Goal: Check status: Check status

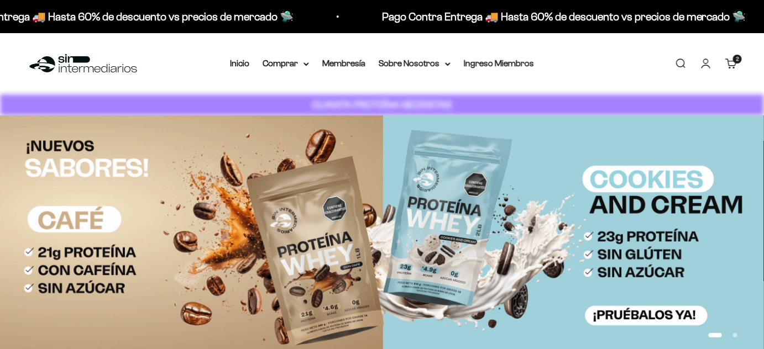
click at [736, 62] on cart-count "2 artículos 2" at bounding box center [737, 59] width 9 height 9
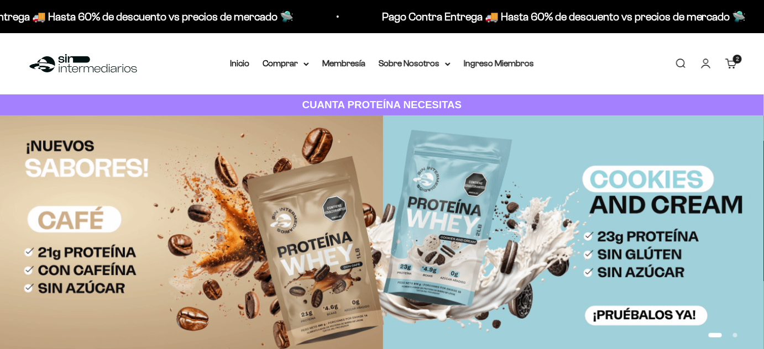
click at [730, 65] on link "Carrito 2 artículos 2" at bounding box center [731, 63] width 12 height 12
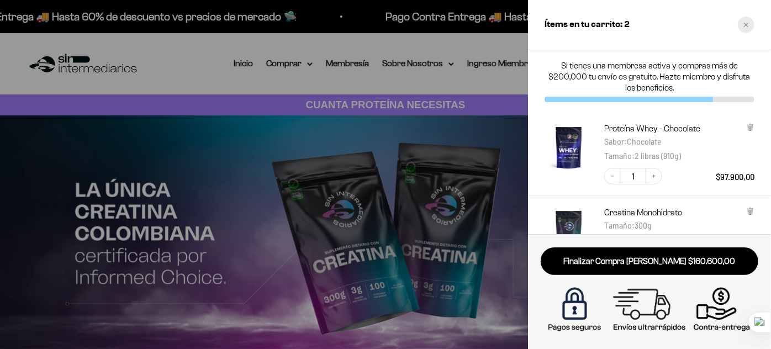
click at [748, 24] on icon "Close cart" at bounding box center [747, 25] width 6 height 6
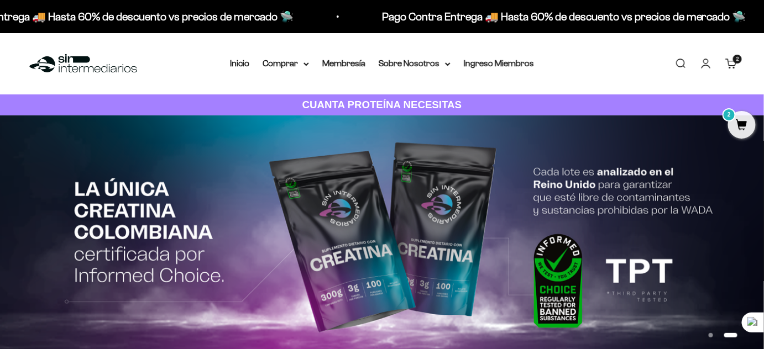
click at [707, 62] on link "Iniciar sesión" at bounding box center [705, 63] width 12 height 12
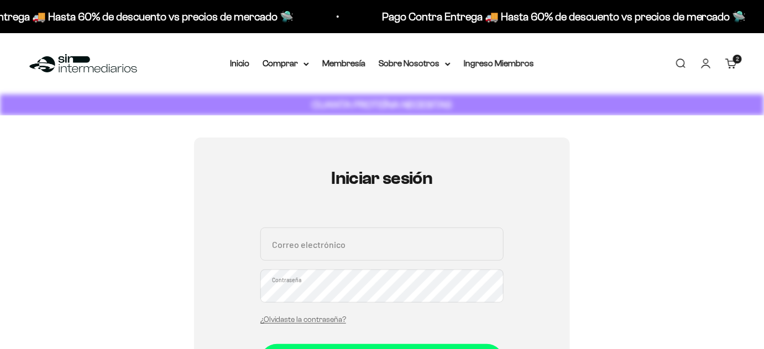
click at [397, 238] on input "Correo electrónico" at bounding box center [381, 244] width 243 height 33
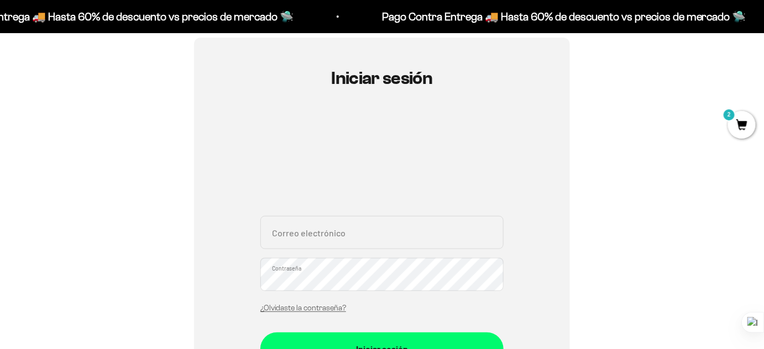
click at [369, 239] on input "Correo electrónico" at bounding box center [381, 232] width 243 height 33
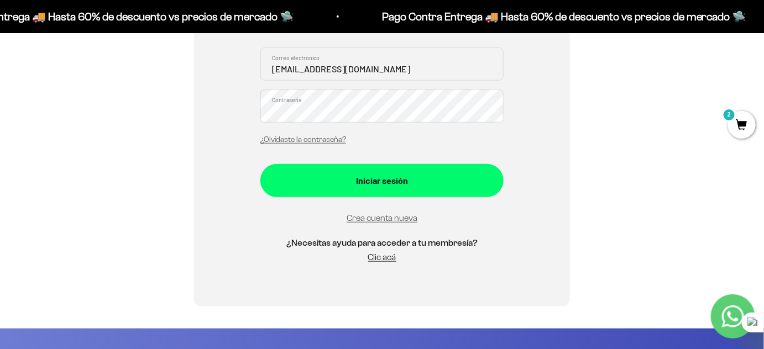
type input "[EMAIL_ADDRESS][DOMAIN_NAME]"
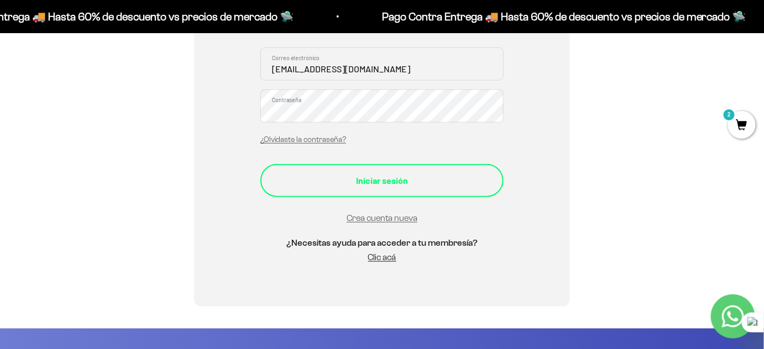
click at [431, 169] on button "Iniciar sesión" at bounding box center [381, 180] width 243 height 33
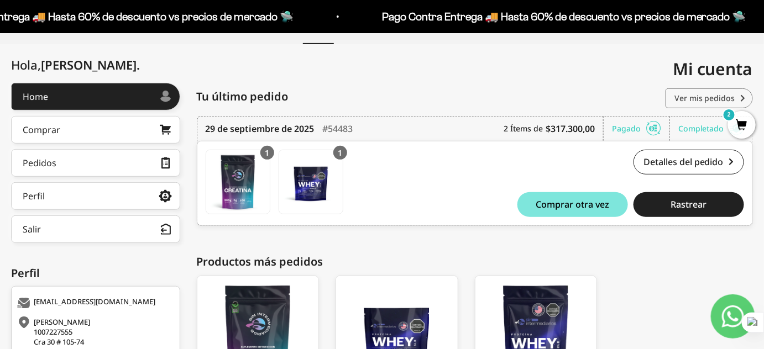
scroll to position [100, 0]
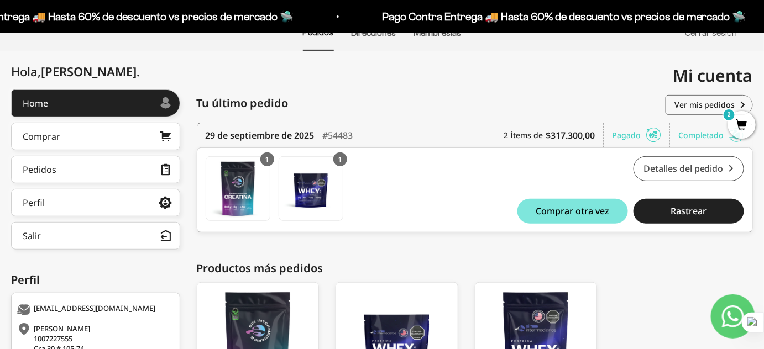
click at [681, 164] on link "Detalles del pedido" at bounding box center [688, 168] width 110 height 25
